Goal: Task Accomplishment & Management: Manage account settings

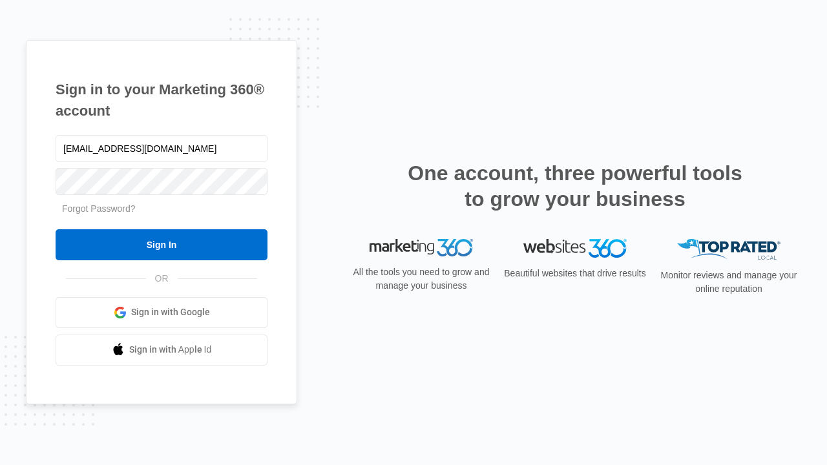
type input "[EMAIL_ADDRESS][DOMAIN_NAME]"
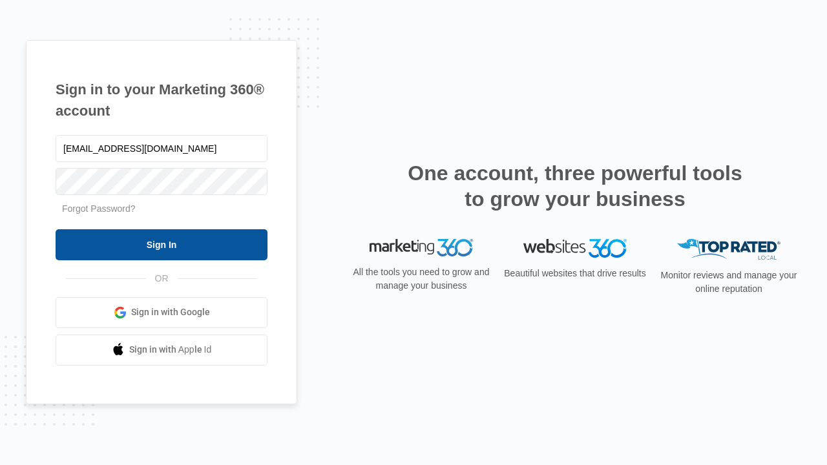
click at [161, 244] on input "Sign In" at bounding box center [162, 244] width 212 height 31
